Goal: Task Accomplishment & Management: Manage account settings

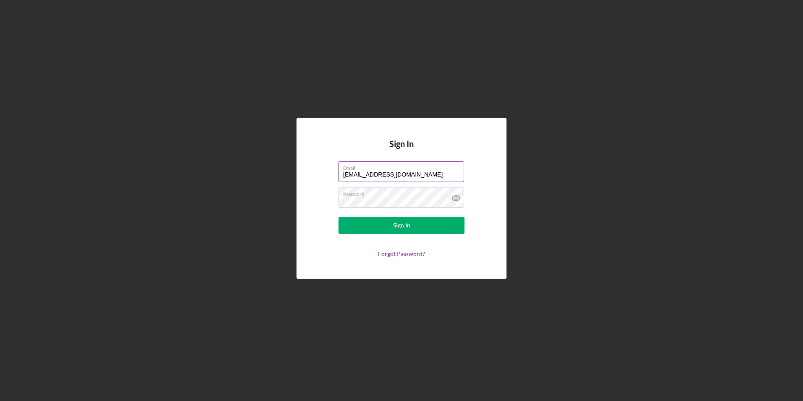
click at [400, 173] on input "[EMAIL_ADDRESS][DOMAIN_NAME]" at bounding box center [401, 171] width 126 height 20
type input "[EMAIL_ADDRESS][DOMAIN_NAME]"
click at [367, 231] on button "Sign In" at bounding box center [401, 225] width 126 height 17
